Goal: Transaction & Acquisition: Purchase product/service

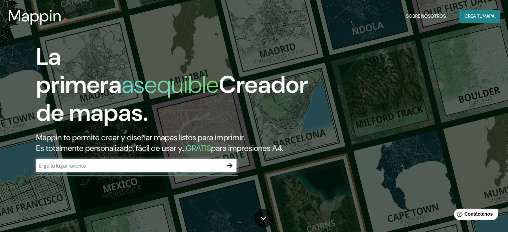
click at [92, 170] on input "text" at bounding box center [129, 166] width 187 height 8
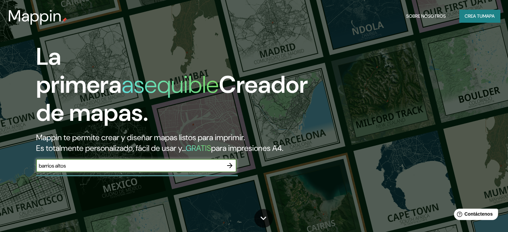
type input "barrios altos"
click at [228, 170] on icon "button" at bounding box center [230, 166] width 8 height 8
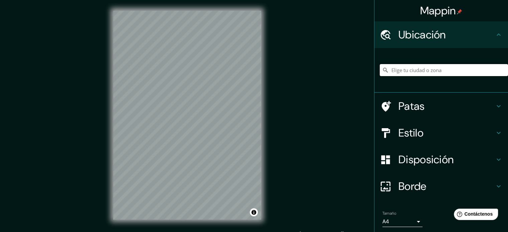
click at [440, 71] on input "Elige tu ciudad o zona" at bounding box center [444, 70] width 128 height 12
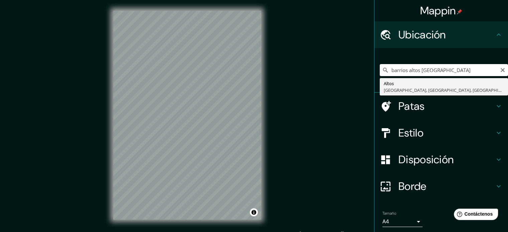
type input "Altos, Lima, Provincia de Lima, Perú"
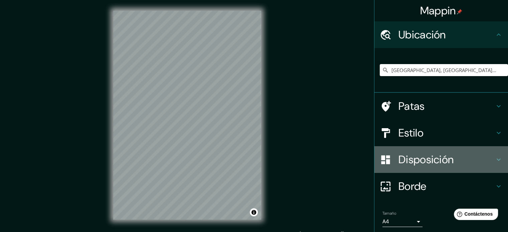
click at [437, 161] on font "Disposición" at bounding box center [425, 160] width 55 height 14
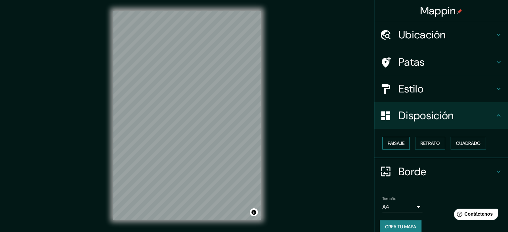
click at [396, 143] on font "Paisaje" at bounding box center [396, 143] width 17 height 6
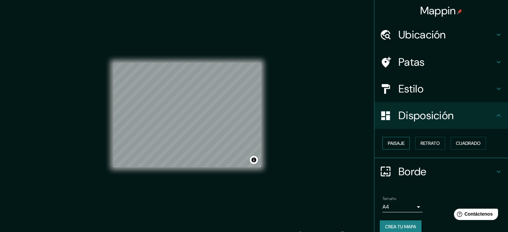
click at [401, 140] on button "Paisaje" at bounding box center [395, 143] width 27 height 13
click at [422, 140] on font "Retrato" at bounding box center [429, 143] width 19 height 6
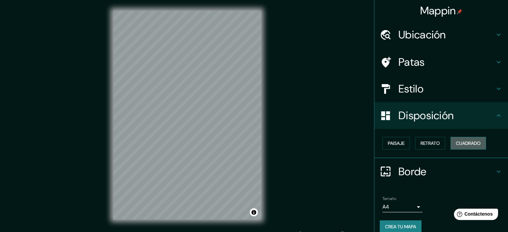
click at [469, 142] on font "Cuadrado" at bounding box center [468, 143] width 25 height 6
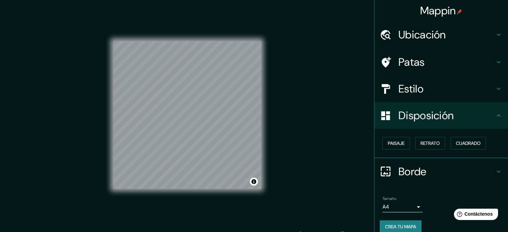
click at [457, 91] on h4 "Estilo" at bounding box center [446, 88] width 96 height 13
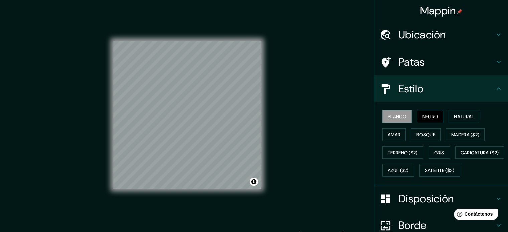
click at [426, 116] on font "Negro" at bounding box center [430, 117] width 16 height 6
click at [462, 113] on font "Natural" at bounding box center [464, 116] width 20 height 9
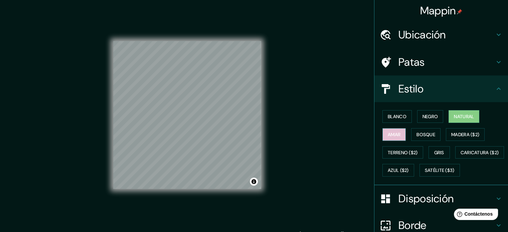
click at [394, 136] on font "Amar" at bounding box center [394, 135] width 13 height 6
click at [423, 136] on font "Bosque" at bounding box center [425, 135] width 19 height 6
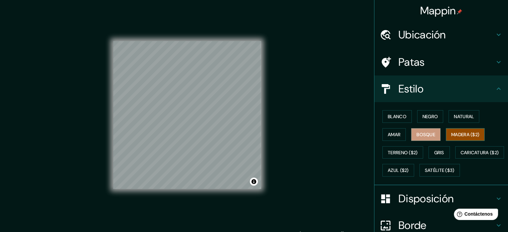
click at [459, 132] on font "Madera ($2)" at bounding box center [465, 135] width 28 height 6
click at [467, 120] on font "Natural" at bounding box center [464, 116] width 20 height 9
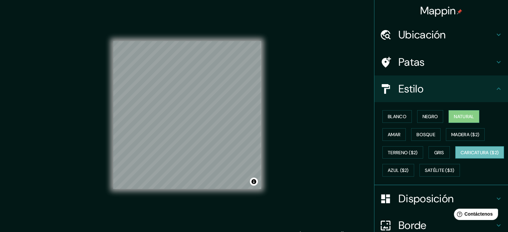
click at [460, 156] on font "Caricatura ($2)" at bounding box center [479, 153] width 38 height 6
click at [434, 155] on font "Gris" at bounding box center [439, 152] width 10 height 9
click at [455, 159] on button "Caricatura ($2)" at bounding box center [479, 152] width 49 height 13
click at [468, 117] on font "Natural" at bounding box center [464, 117] width 20 height 6
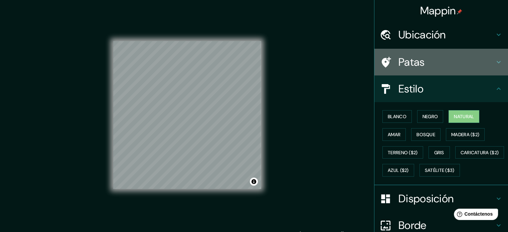
click at [455, 69] on div "Patas" at bounding box center [441, 62] width 134 height 27
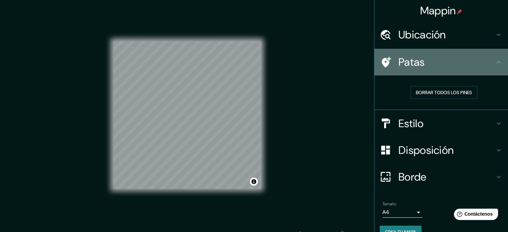
click at [382, 63] on icon at bounding box center [386, 62] width 9 height 11
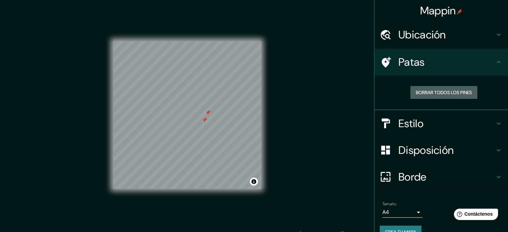
click at [442, 93] on font "Borrar todos los pines" at bounding box center [444, 92] width 56 height 6
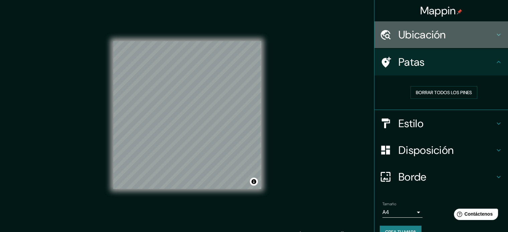
click at [449, 39] on h4 "Ubicación" at bounding box center [446, 34] width 96 height 13
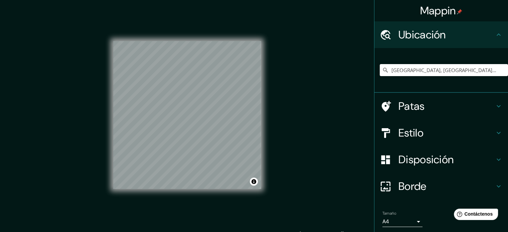
click at [449, 39] on h4 "Ubicación" at bounding box center [446, 34] width 96 height 13
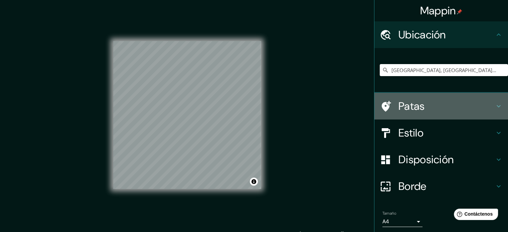
click at [451, 111] on h4 "Patas" at bounding box center [446, 106] width 96 height 13
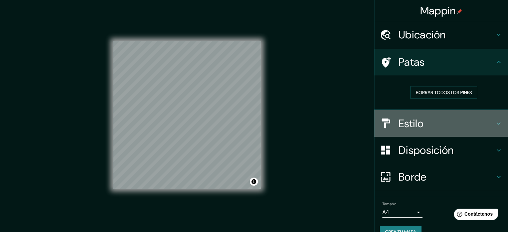
click at [446, 118] on h4 "Estilo" at bounding box center [446, 123] width 96 height 13
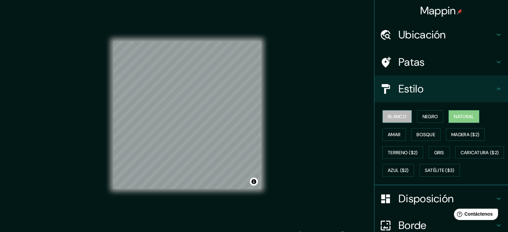
click at [395, 116] on font "Blanco" at bounding box center [397, 117] width 19 height 6
click at [426, 115] on font "Negro" at bounding box center [430, 117] width 16 height 6
click at [454, 114] on font "Natural" at bounding box center [464, 117] width 20 height 6
click at [401, 115] on font "Blanco" at bounding box center [397, 117] width 19 height 6
click at [463, 117] on font "Natural" at bounding box center [464, 117] width 20 height 6
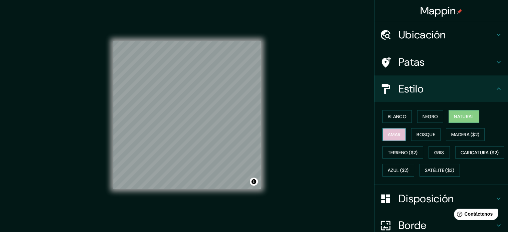
click at [388, 135] on font "Amar" at bounding box center [394, 135] width 13 height 6
click at [425, 135] on font "Bosque" at bounding box center [425, 135] width 19 height 6
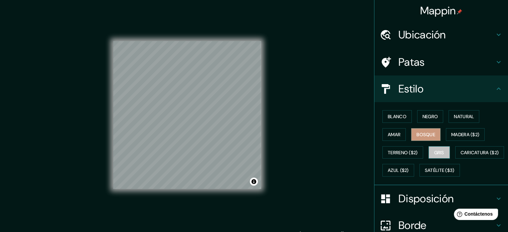
click at [437, 152] on font "Gris" at bounding box center [439, 153] width 10 height 6
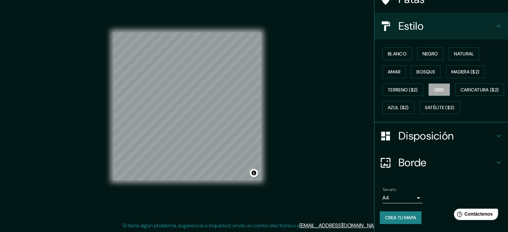
scroll to position [79, 0]
click at [406, 219] on font "Crea tu mapa" at bounding box center [400, 218] width 31 height 6
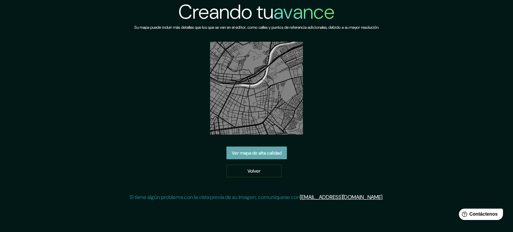
click at [281, 155] on font "Ver mapa de alta calidad" at bounding box center [257, 153] width 50 height 6
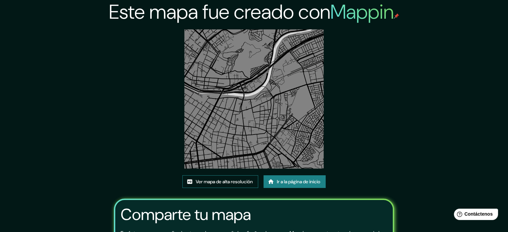
click at [236, 183] on font "Ver mapa de alta resolución" at bounding box center [224, 182] width 57 height 6
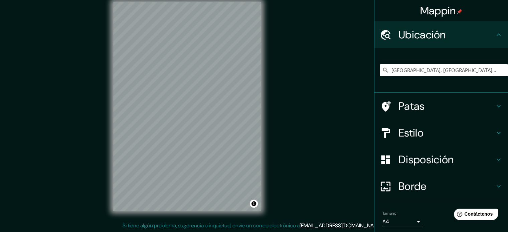
click at [453, 162] on h4 "Disposición" at bounding box center [446, 159] width 96 height 13
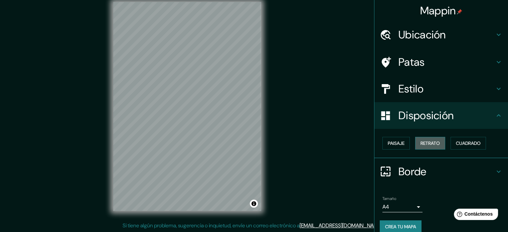
click at [433, 142] on font "Retrato" at bounding box center [429, 143] width 19 height 6
click at [458, 143] on font "Cuadrado" at bounding box center [468, 143] width 25 height 6
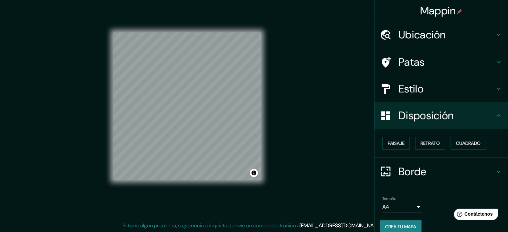
click at [433, 81] on div "Estilo" at bounding box center [441, 88] width 134 height 27
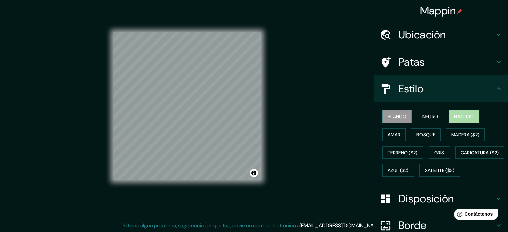
click at [458, 119] on font "Natural" at bounding box center [464, 116] width 20 height 9
click at [442, 149] on button "Gris" at bounding box center [438, 152] width 21 height 13
click at [396, 117] on font "Blanco" at bounding box center [397, 117] width 19 height 6
click at [459, 114] on font "Natural" at bounding box center [464, 117] width 20 height 6
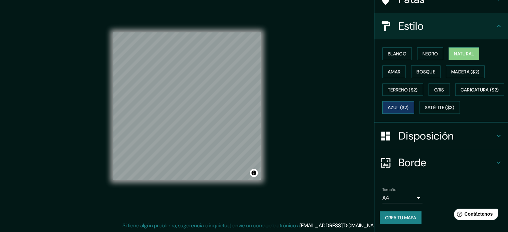
scroll to position [79, 0]
drag, startPoint x: 265, startPoint y: 134, endPoint x: 353, endPoint y: 112, distance: 90.1
click at [353, 112] on div "Mappin Ubicación Altos, Lima, Provincia de Lima, Perú Patas Estilo Blanco Negro…" at bounding box center [254, 111] width 508 height 241
click at [403, 218] on font "Crea tu mapa" at bounding box center [400, 218] width 31 height 6
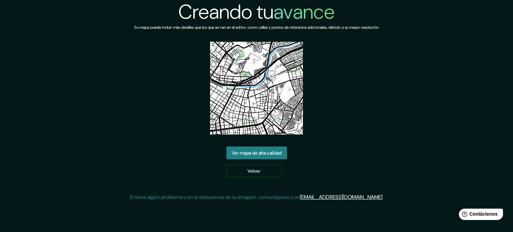
click at [276, 150] on font "Ver mapa de alta calidad" at bounding box center [257, 153] width 50 height 6
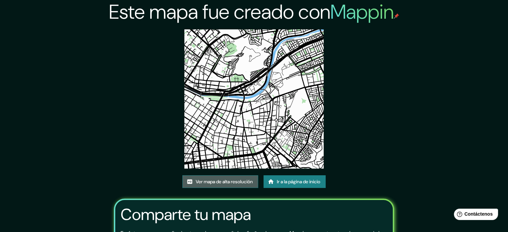
click at [230, 179] on font "Ver mapa de alta resolución" at bounding box center [224, 182] width 57 height 6
click at [298, 181] on font "Ir a la página de inicio" at bounding box center [298, 182] width 43 height 6
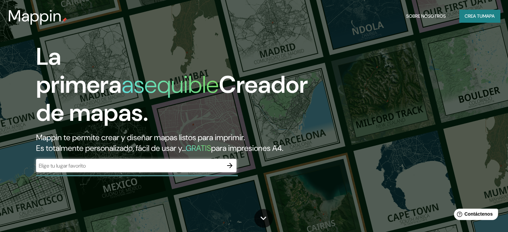
click at [145, 172] on div "​" at bounding box center [136, 165] width 200 height 13
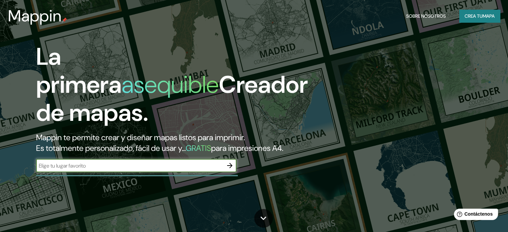
click at [158, 172] on div "​" at bounding box center [136, 165] width 200 height 13
click at [228, 170] on icon "button" at bounding box center [230, 166] width 8 height 8
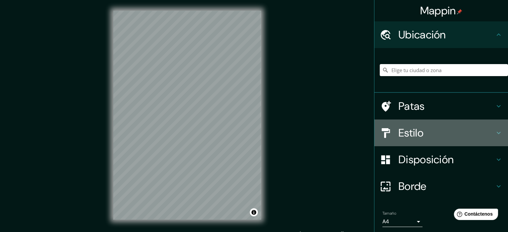
click at [459, 132] on h4 "Estilo" at bounding box center [446, 132] width 96 height 13
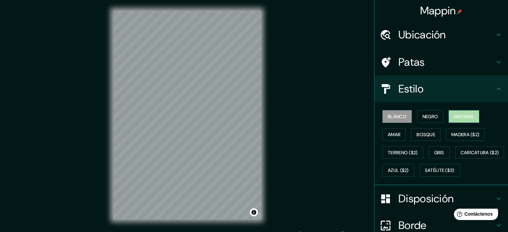
click at [462, 116] on font "Natural" at bounding box center [464, 117] width 20 height 6
click at [471, 87] on h4 "Estilo" at bounding box center [446, 88] width 96 height 13
click at [498, 84] on div "Estilo" at bounding box center [441, 88] width 134 height 27
click at [497, 88] on icon at bounding box center [499, 88] width 4 height 2
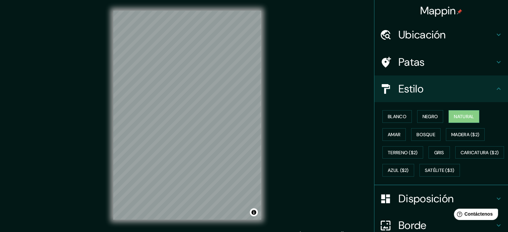
click at [497, 88] on icon at bounding box center [499, 88] width 4 height 2
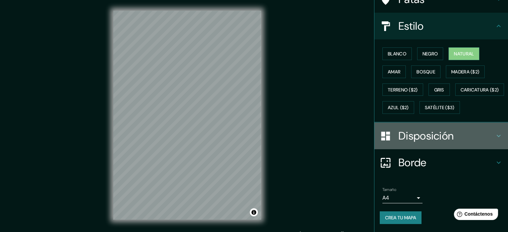
click at [435, 143] on font "Disposición" at bounding box center [425, 136] width 55 height 14
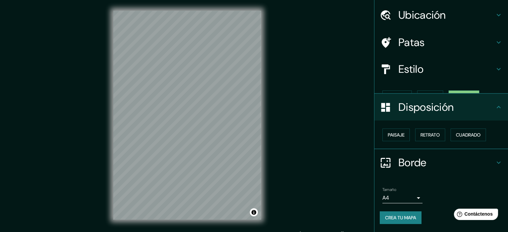
scroll to position [8, 0]
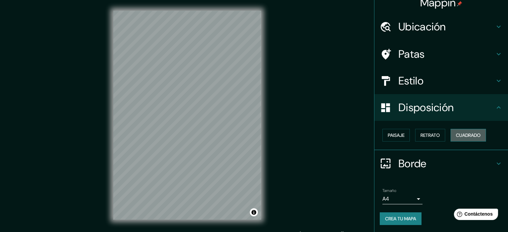
click at [463, 136] on font "Cuadrado" at bounding box center [468, 135] width 25 height 6
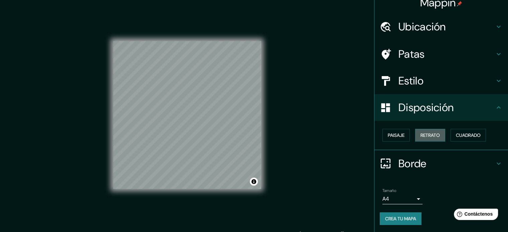
click at [422, 137] on font "Retrato" at bounding box center [429, 135] width 19 height 6
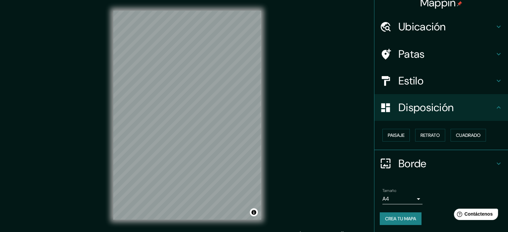
click at [399, 218] on font "Crea tu mapa" at bounding box center [400, 219] width 31 height 6
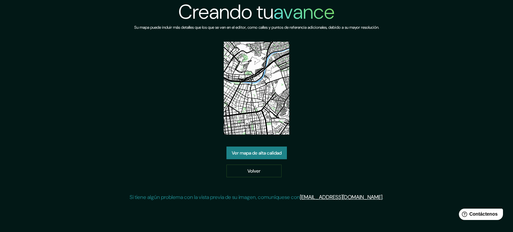
click at [265, 150] on font "Ver mapa de alta calidad" at bounding box center [257, 153] width 50 height 6
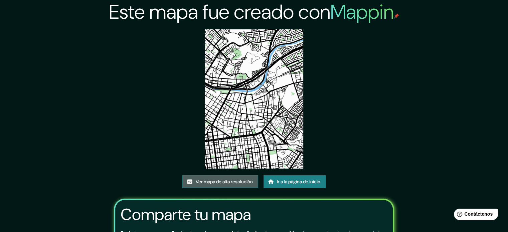
click at [224, 179] on font "Ver mapa de alta resolución" at bounding box center [224, 182] width 57 height 6
